Goal: Task Accomplishment & Management: Manage account settings

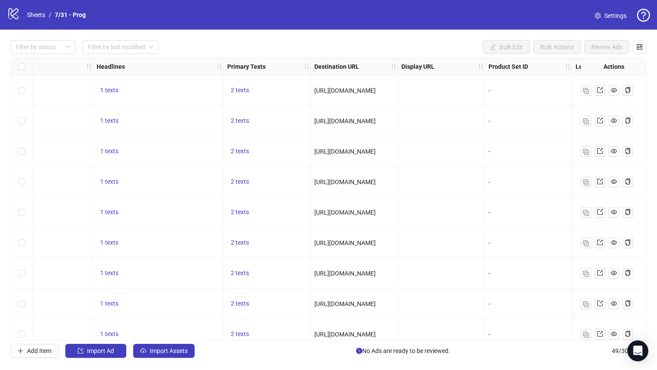
scroll to position [0, 544]
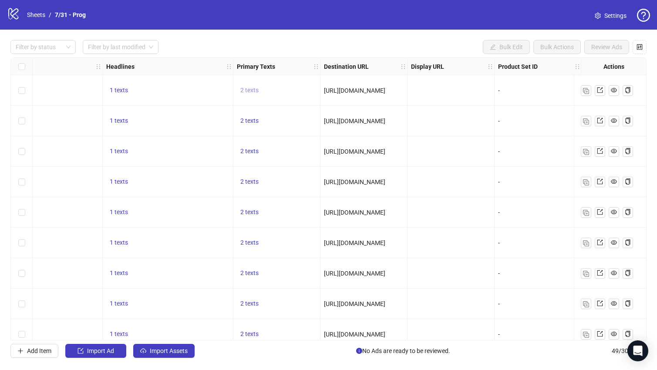
click at [246, 86] on button "2 texts" at bounding box center [249, 90] width 25 height 10
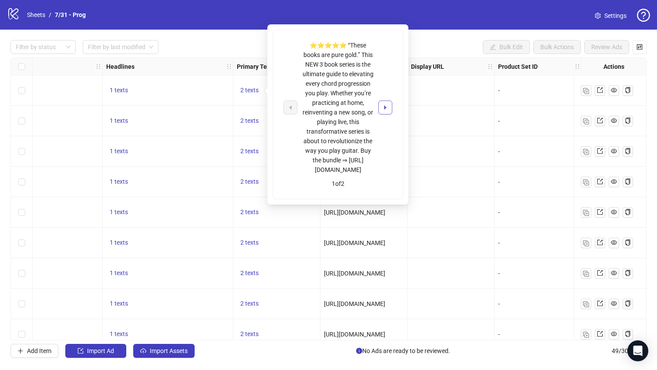
click at [387, 105] on icon "caret-right" at bounding box center [385, 107] width 3 height 4
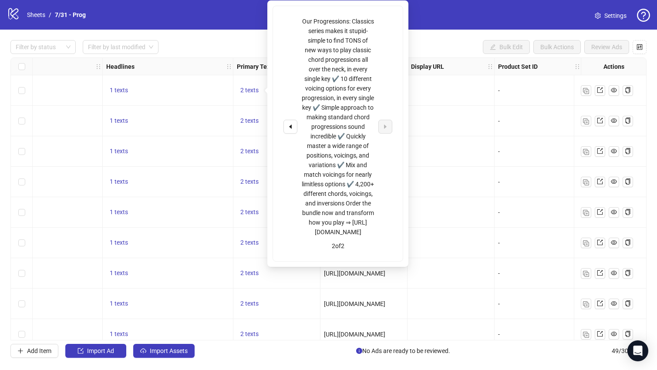
click at [46, 21] on div "logo/logo-mobile Sheets / 7/31 - Prog" at bounding box center [48, 15] width 82 height 16
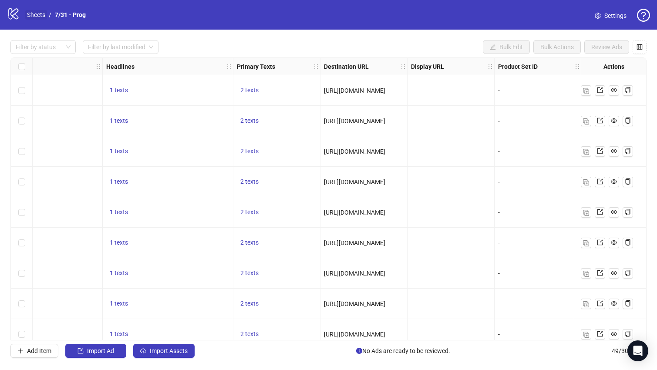
click at [41, 16] on link "Sheets" at bounding box center [36, 15] width 22 height 10
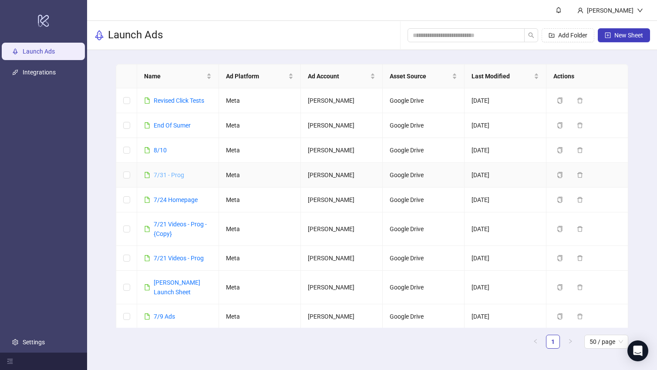
click at [165, 173] on link "7/31 - Prog" at bounding box center [169, 175] width 30 height 7
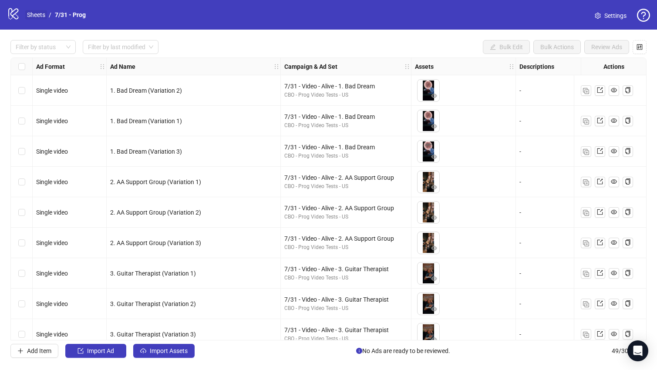
click at [44, 15] on link "Sheets" at bounding box center [36, 15] width 22 height 10
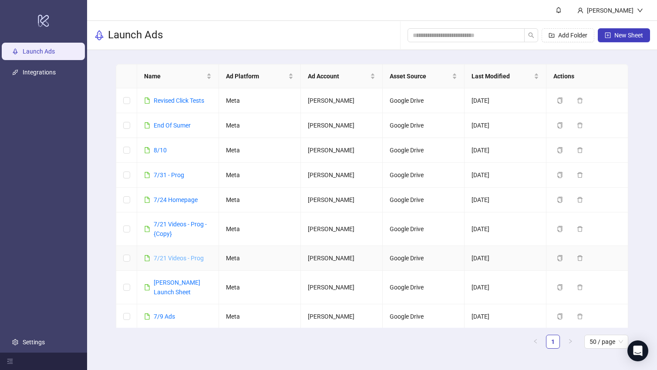
click at [185, 258] on link "7/21 Videos - Prog" at bounding box center [179, 258] width 50 height 7
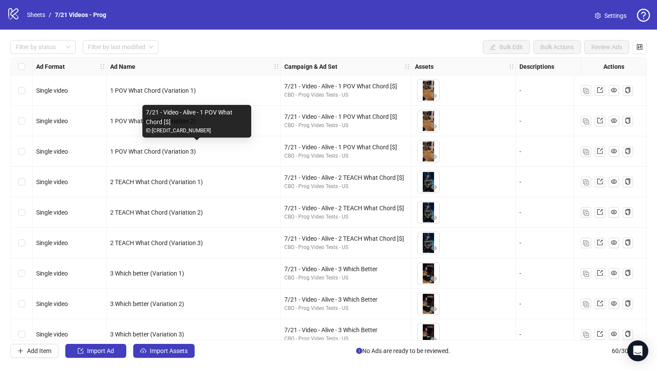
scroll to position [0, 310]
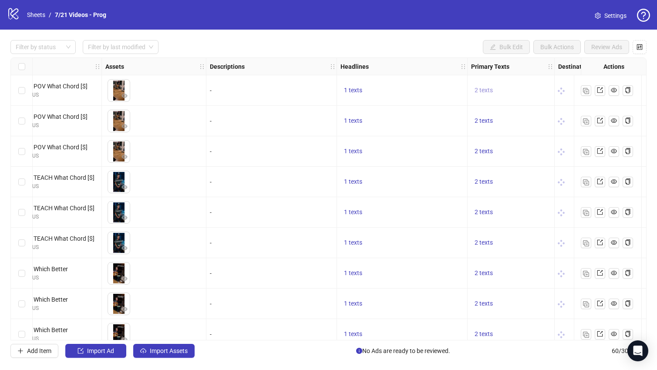
click at [482, 90] on span "2 texts" at bounding box center [484, 90] width 18 height 7
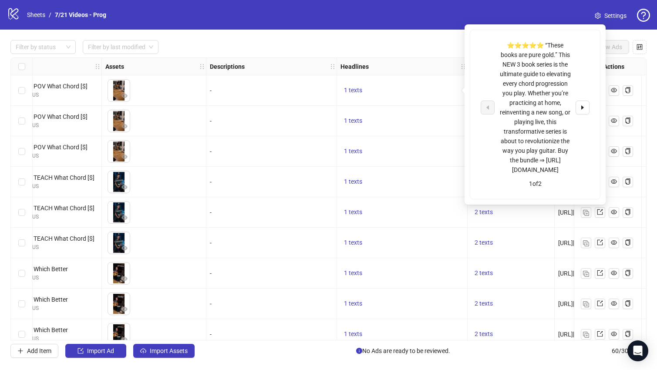
scroll to position [0, 651]
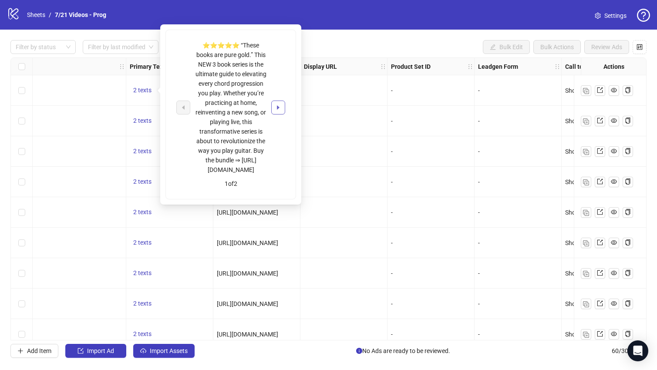
click at [281, 105] on icon "caret-right" at bounding box center [278, 108] width 6 height 6
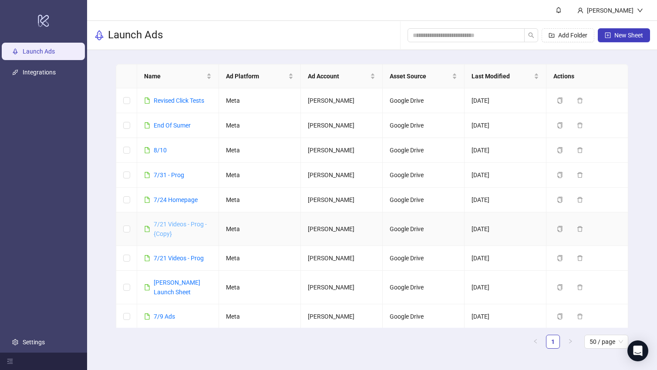
click at [174, 224] on link "7/21 Videos - Prog - {Copy}" at bounding box center [180, 229] width 53 height 17
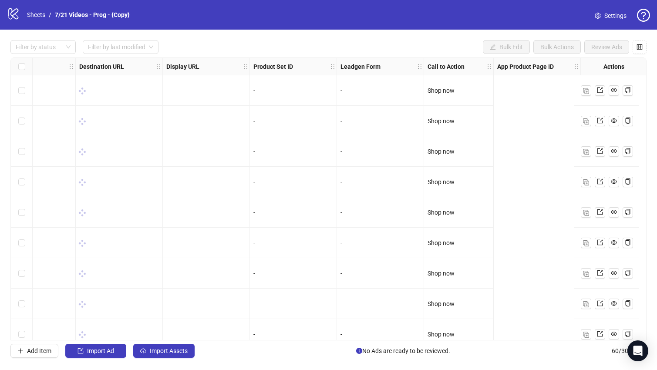
scroll to position [0, 304]
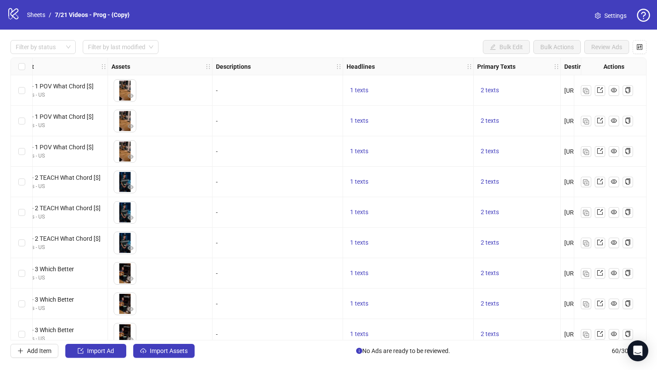
click at [493, 96] on div "2 texts" at bounding box center [517, 90] width 87 height 30
click at [490, 87] on span "2 texts" at bounding box center [490, 90] width 18 height 7
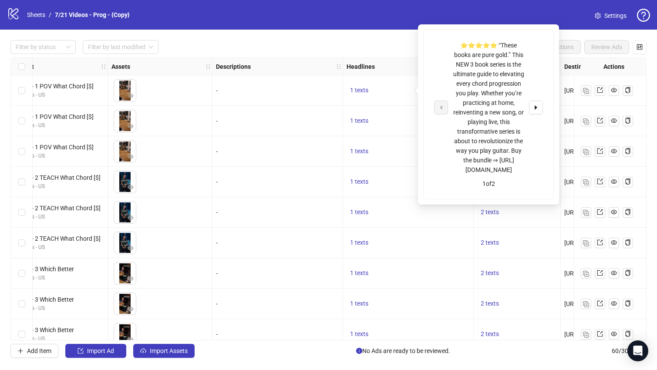
scroll to position [0, 403]
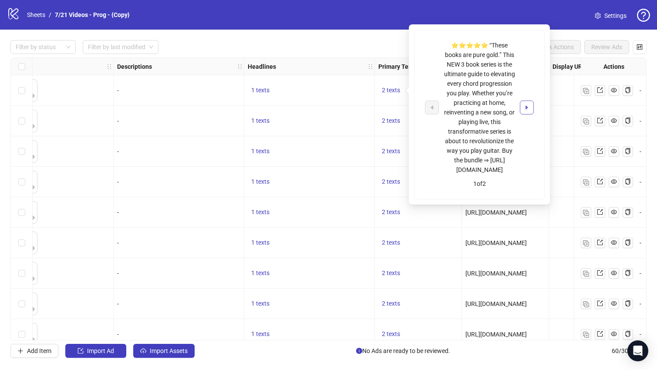
click at [530, 105] on icon "caret-right" at bounding box center [527, 108] width 6 height 6
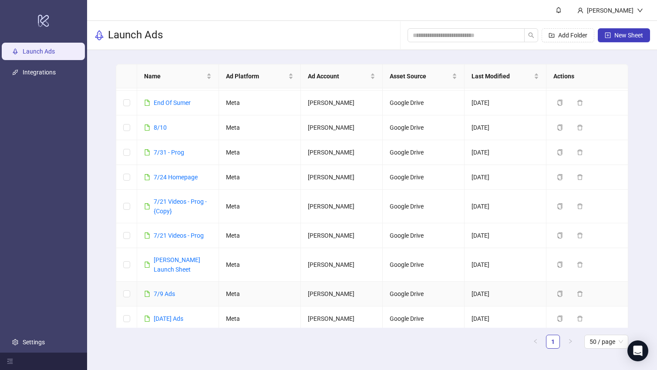
scroll to position [68, 0]
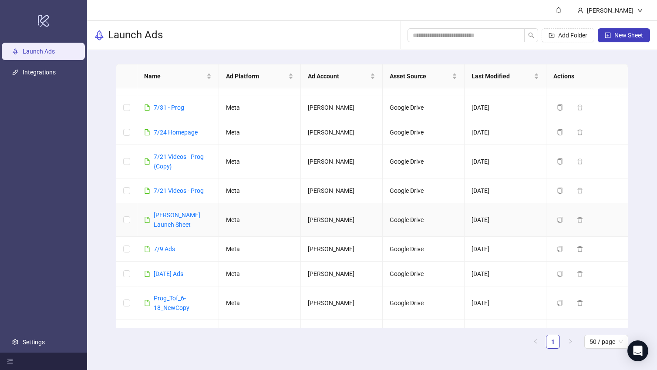
click at [175, 220] on div "[PERSON_NAME] Launch Sheet" at bounding box center [183, 219] width 58 height 19
click at [176, 228] on link "[PERSON_NAME] Launch Sheet" at bounding box center [177, 220] width 47 height 17
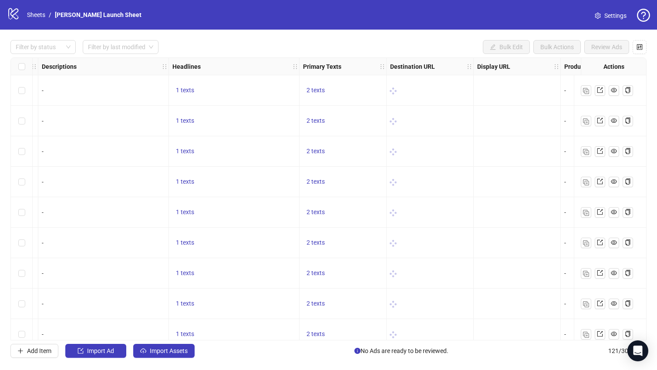
scroll to position [0, 410]
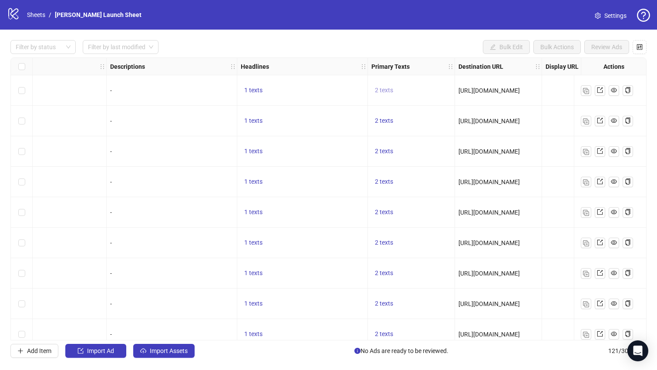
click at [380, 91] on span "2 texts" at bounding box center [384, 90] width 18 height 7
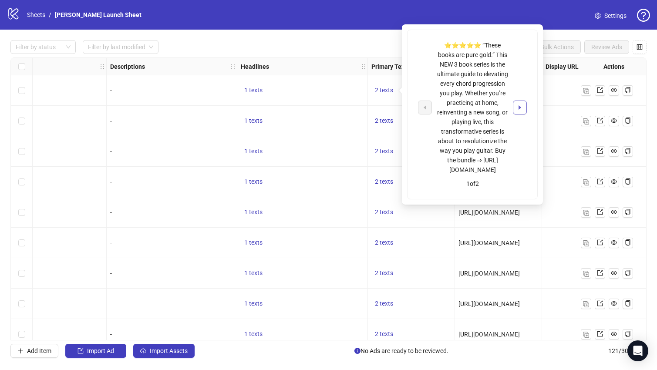
click at [523, 105] on icon "caret-right" at bounding box center [520, 108] width 6 height 6
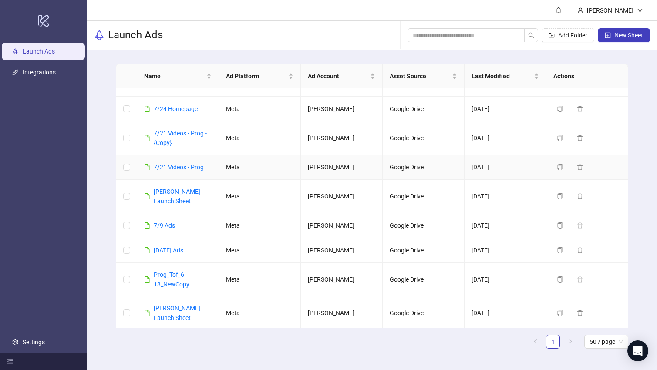
scroll to position [92, 0]
click at [168, 227] on link "7/9 Ads" at bounding box center [164, 224] width 21 height 7
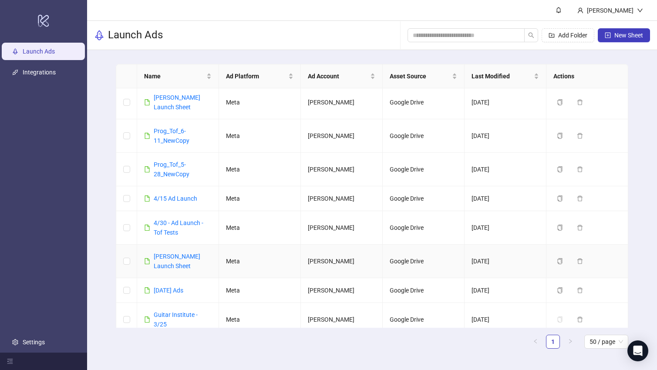
scroll to position [291, 0]
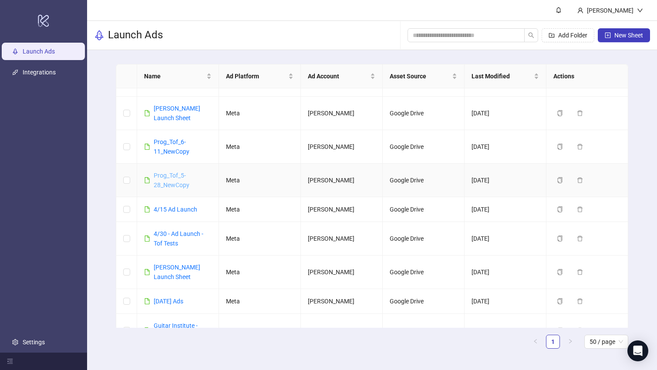
click at [173, 178] on link "Prog_Tof_5-28_NewCopy" at bounding box center [172, 180] width 36 height 17
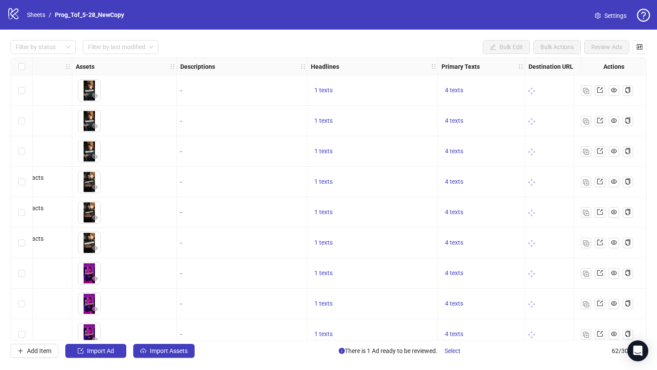
scroll to position [0, 340]
click at [450, 88] on span "4 texts" at bounding box center [453, 90] width 18 height 7
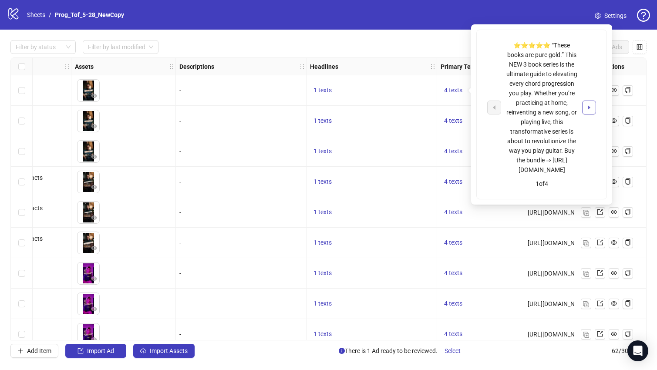
click at [596, 101] on button "button" at bounding box center [589, 108] width 14 height 14
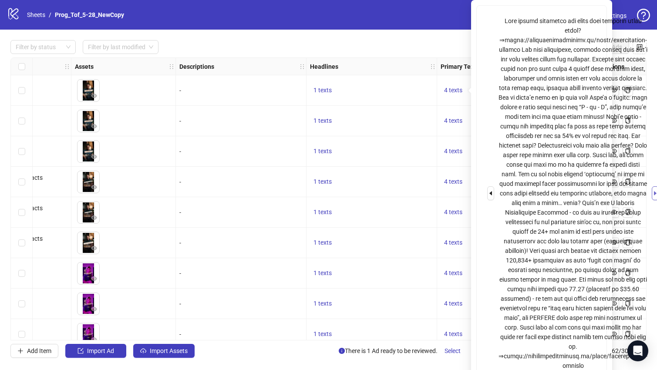
click at [654, 196] on icon "caret-right" at bounding box center [655, 193] width 3 height 4
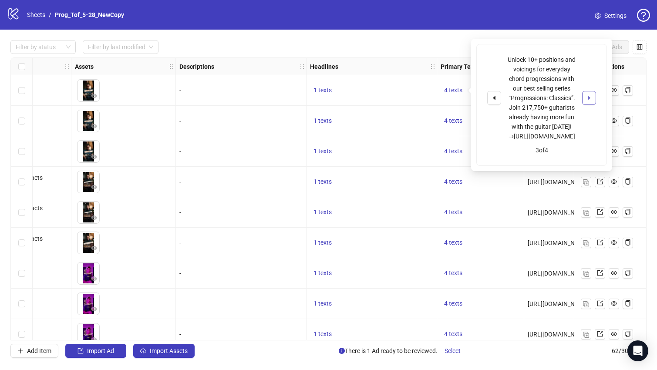
click at [592, 95] on icon "caret-right" at bounding box center [589, 98] width 6 height 6
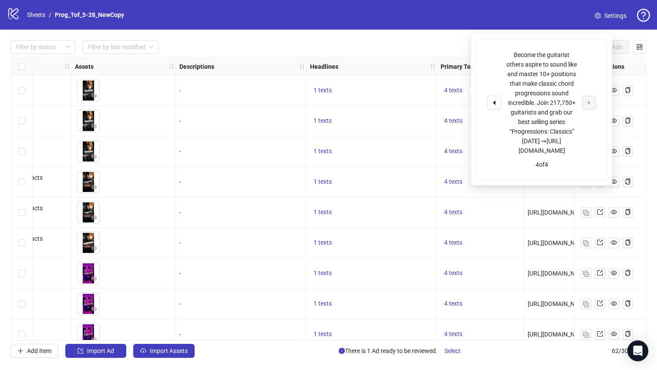
click at [486, 86] on div "Become the guitarist others aspire to sound like and master 10+ positions that …" at bounding box center [542, 110] width 130 height 140
click at [492, 100] on icon "caret-left" at bounding box center [494, 103] width 6 height 6
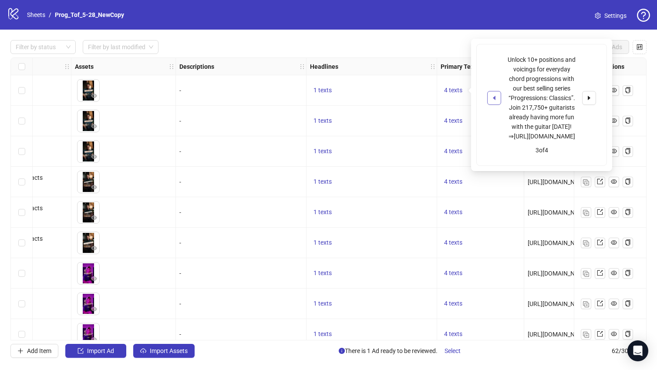
click at [492, 95] on icon "caret-left" at bounding box center [494, 98] width 6 height 6
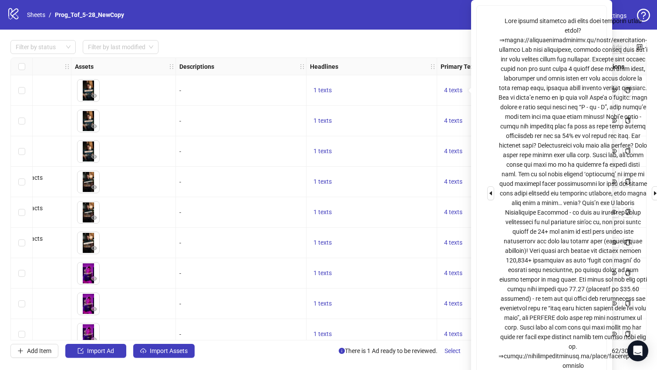
click at [411, 30] on div "Filter by status Filter by last modified Bulk Edit Bulk Actions Review Ads Ad F…" at bounding box center [328, 199] width 657 height 339
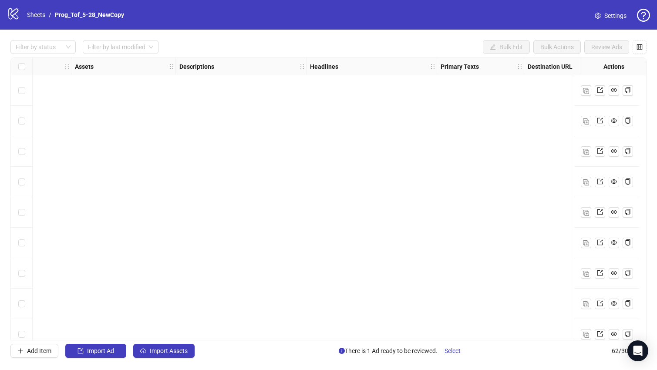
scroll to position [1629, 340]
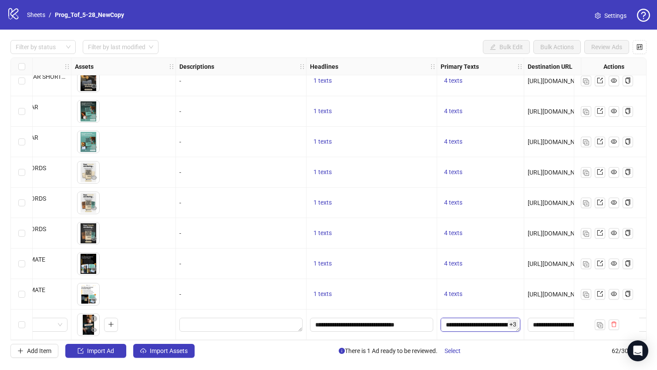
click at [472, 322] on textarea "**********" at bounding box center [481, 325] width 80 height 14
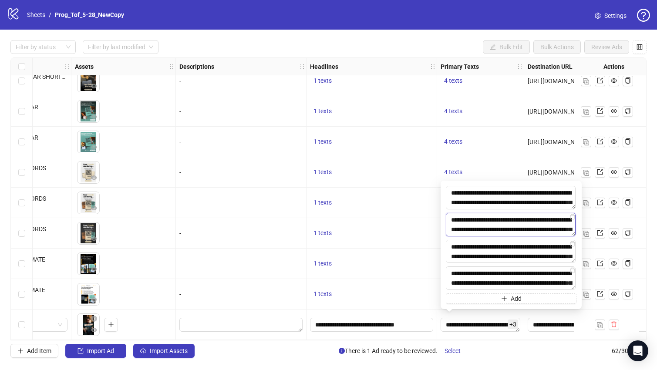
click at [485, 220] on textarea at bounding box center [511, 225] width 130 height 24
click at [607, 16] on span "Settings" at bounding box center [616, 16] width 22 height 10
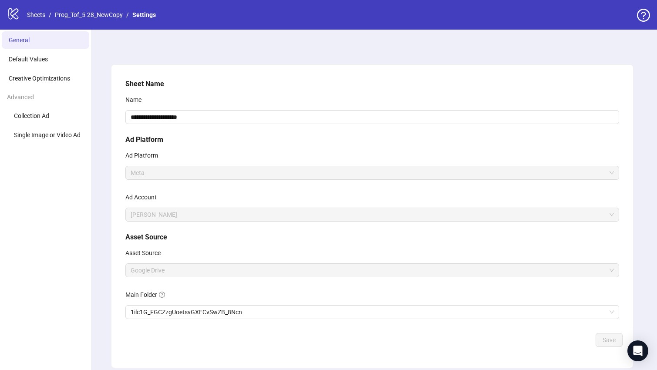
scroll to position [33, 0]
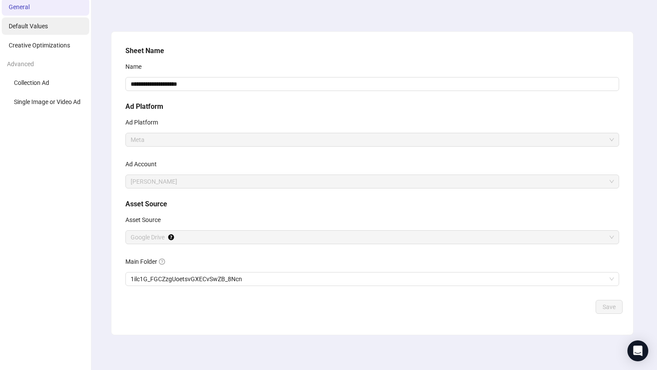
click at [34, 28] on span "Default Values" at bounding box center [28, 26] width 39 height 7
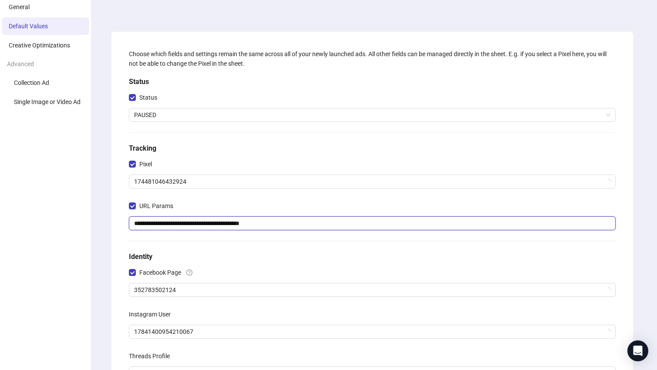
click at [205, 220] on input "**********" at bounding box center [372, 224] width 487 height 14
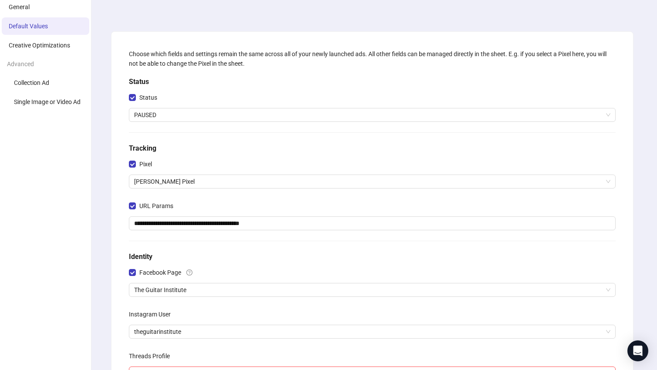
click at [203, 22] on div "**********" at bounding box center [372, 257] width 570 height 521
